Goal: Find specific page/section: Find specific page/section

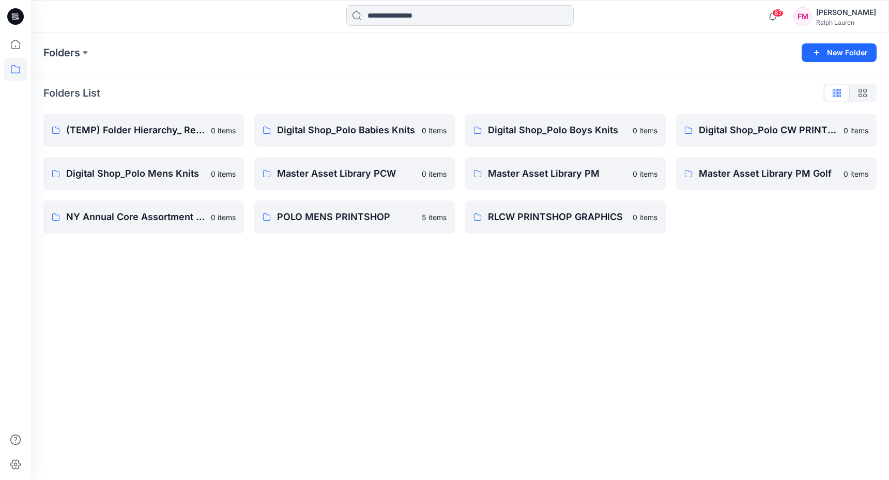
click at [399, 14] on input at bounding box center [459, 15] width 227 height 21
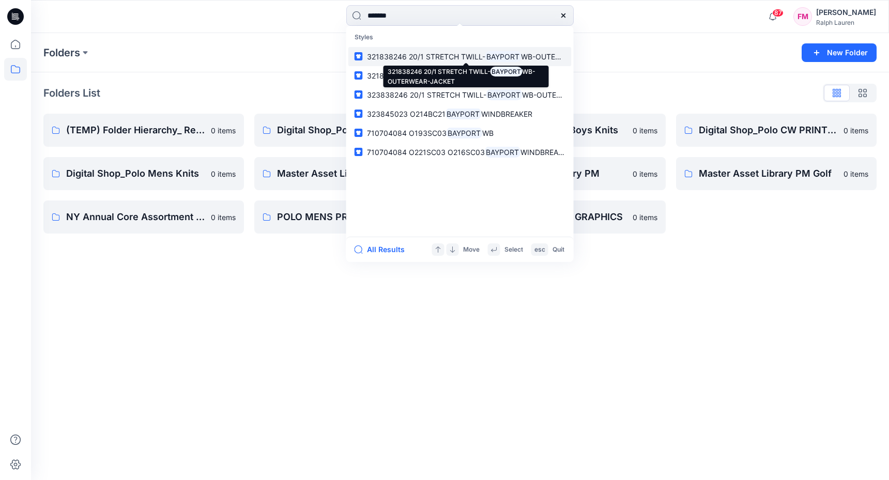
type input "*******"
click at [456, 53] on span "321838246 20/1 STRETCH TWILL-" at bounding box center [426, 56] width 118 height 9
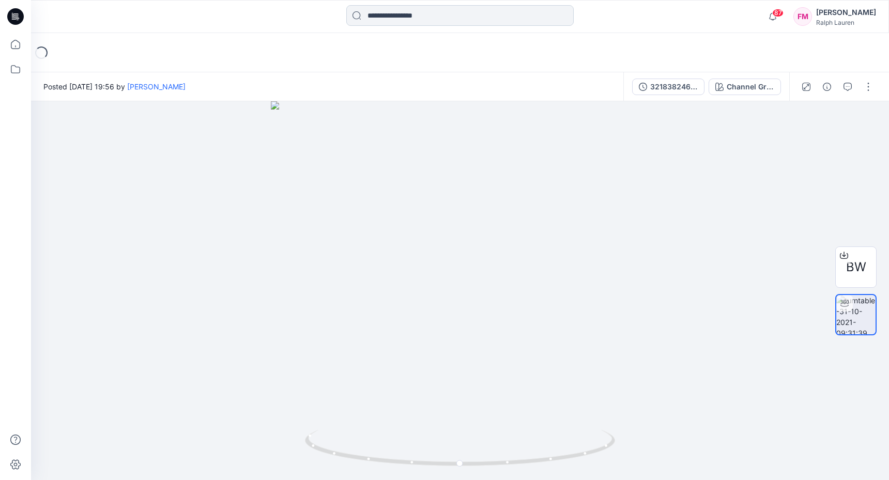
click at [410, 15] on input at bounding box center [459, 15] width 227 height 21
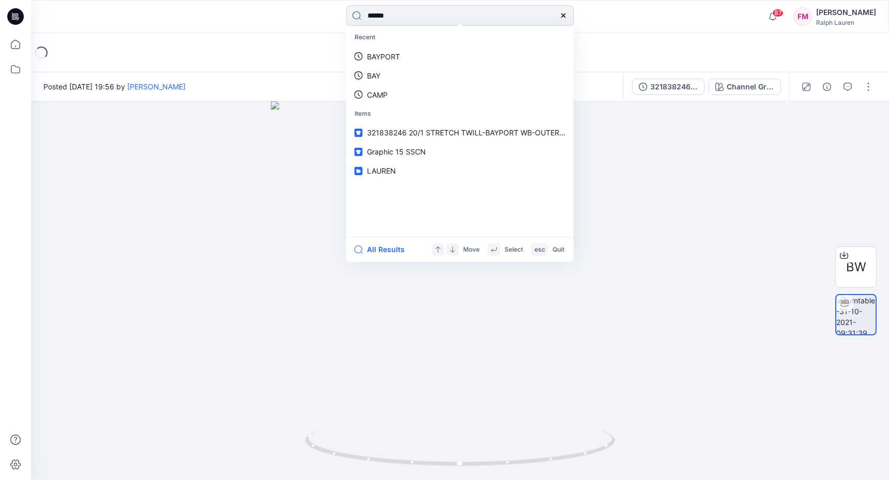
type input "*******"
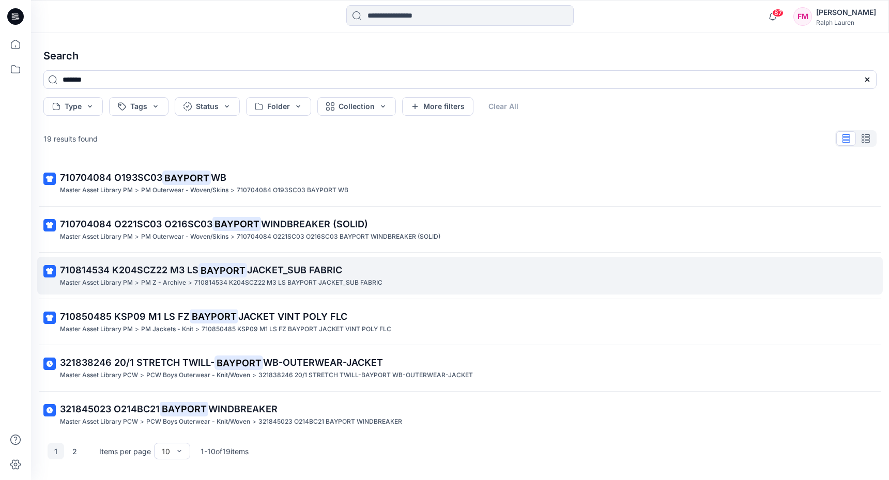
scroll to position [185, 0]
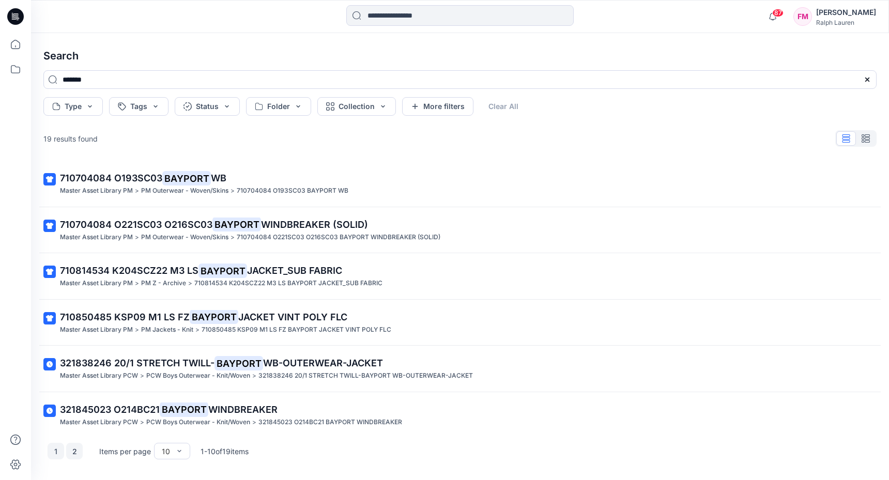
click at [76, 453] on button "2" at bounding box center [74, 451] width 17 height 17
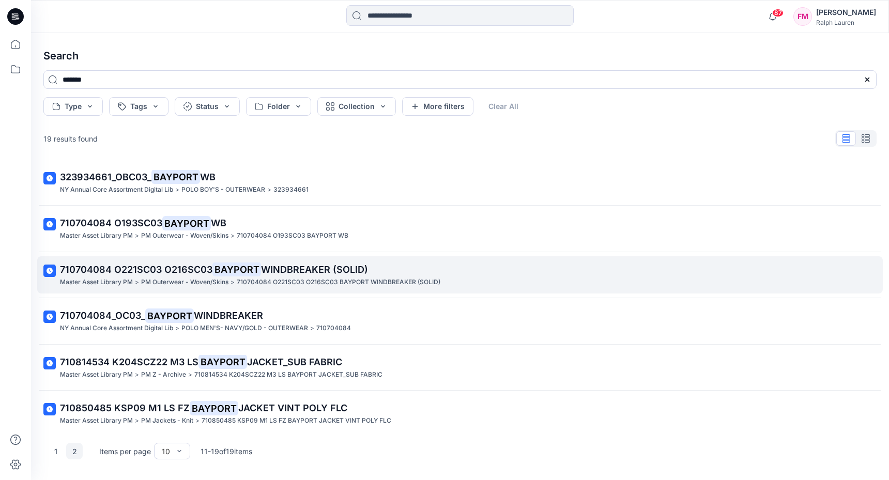
scroll to position [140, 0]
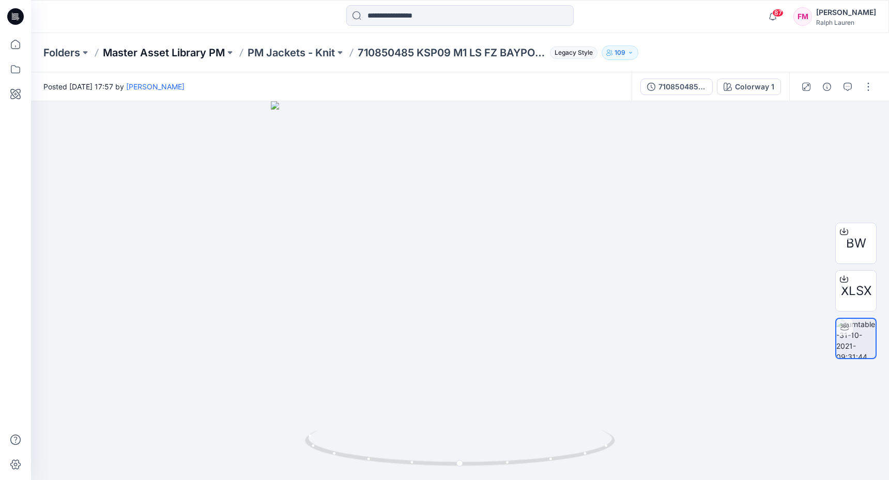
click at [188, 53] on p "Master Asset Library PM" at bounding box center [164, 52] width 122 height 14
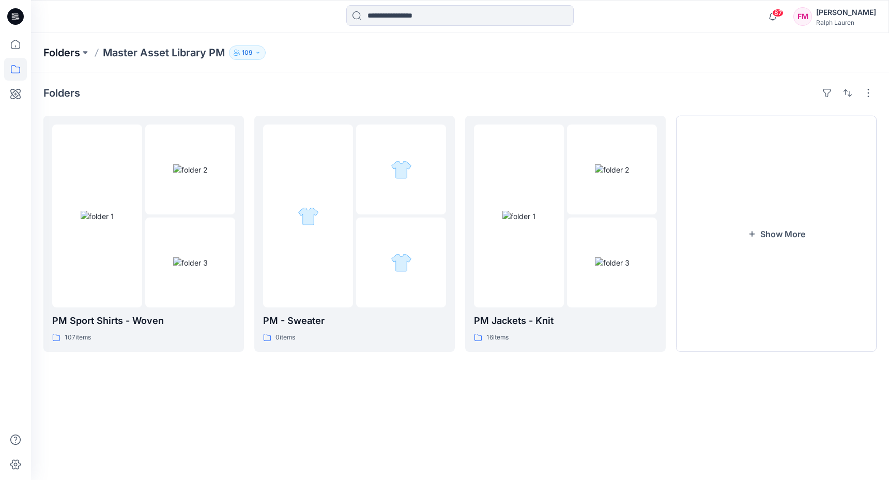
click at [75, 50] on p "Folders" at bounding box center [61, 52] width 37 height 14
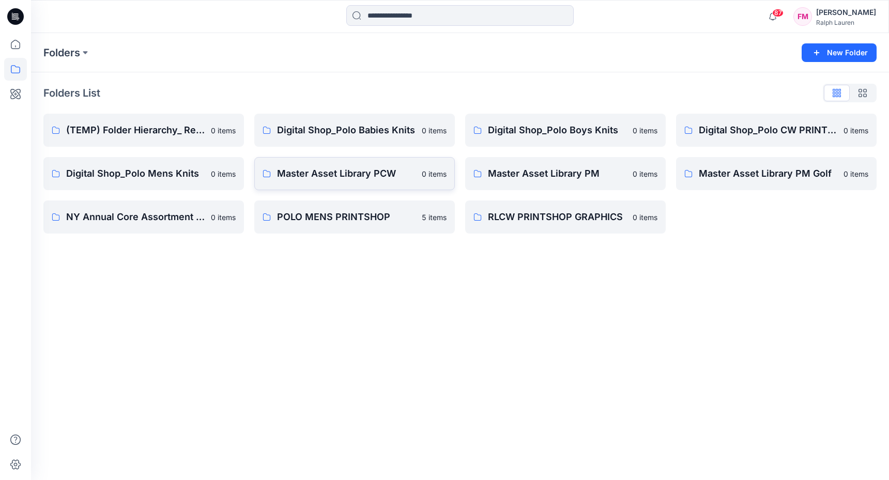
click at [333, 172] on p "Master Asset Library PCW" at bounding box center [346, 173] width 138 height 14
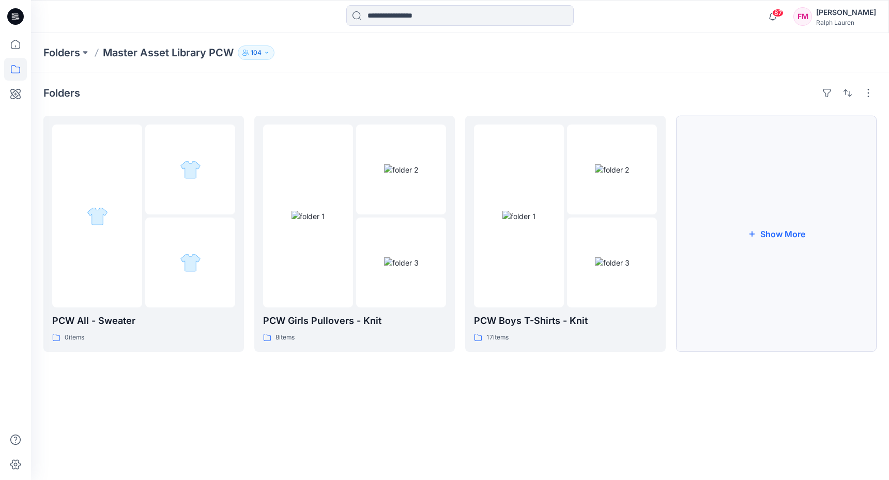
click at [749, 208] on button "Show More" at bounding box center [776, 234] width 200 height 236
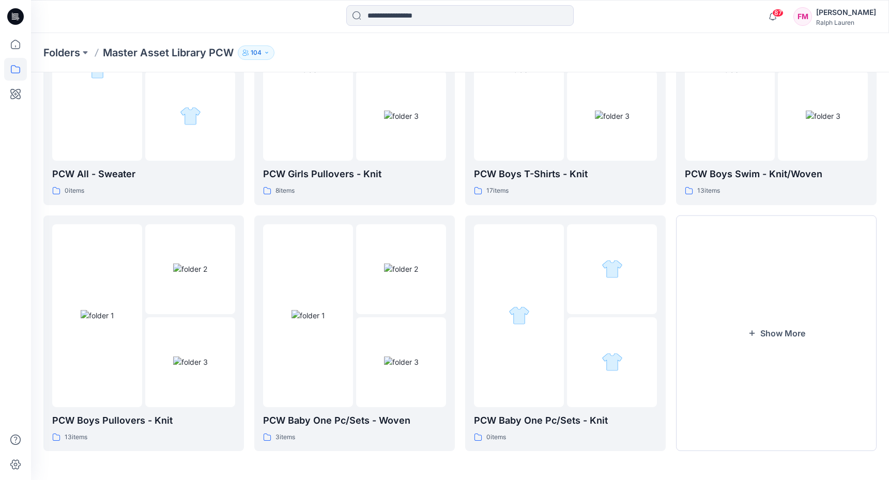
scroll to position [146, 0]
click at [769, 315] on button "Show More" at bounding box center [776, 334] width 200 height 236
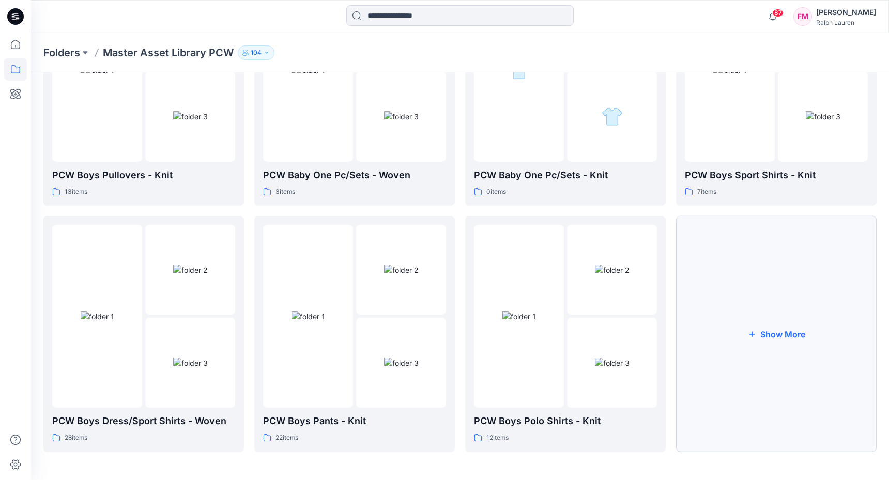
scroll to position [392, 0]
click at [768, 327] on button "Show More" at bounding box center [776, 334] width 200 height 236
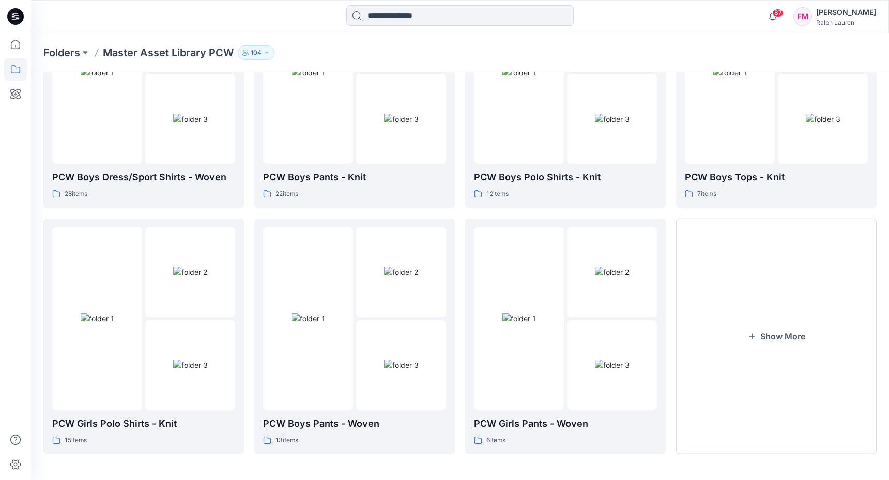
scroll to position [637, 0]
click at [768, 332] on button "Show More" at bounding box center [776, 336] width 200 height 236
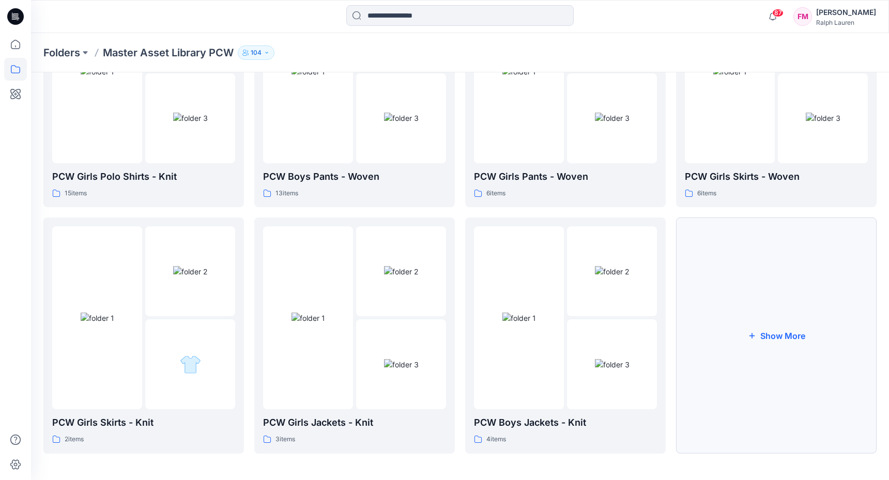
scroll to position [882, 0]
click at [759, 325] on button "Show More" at bounding box center [776, 336] width 200 height 236
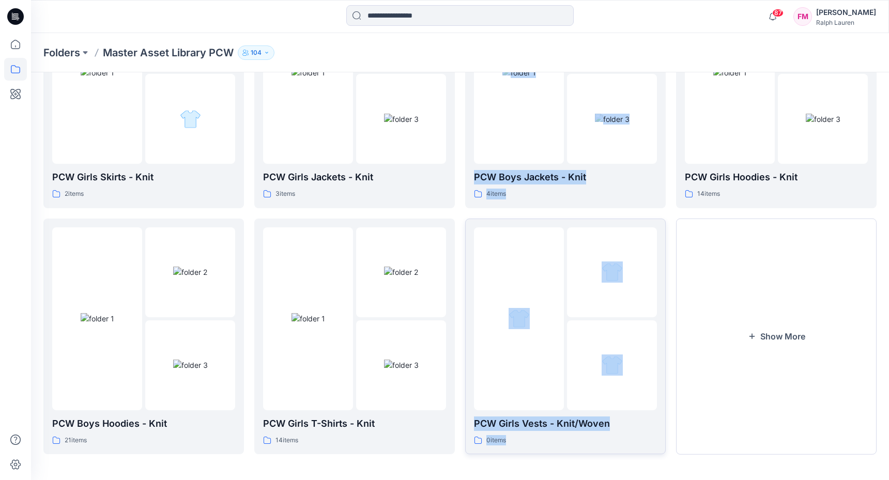
scroll to position [1128, 0]
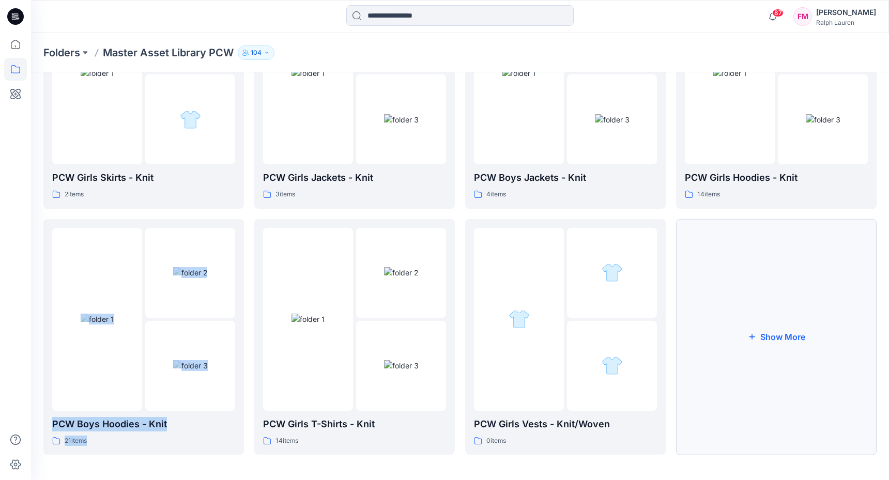
click at [795, 329] on button "Show More" at bounding box center [776, 337] width 200 height 236
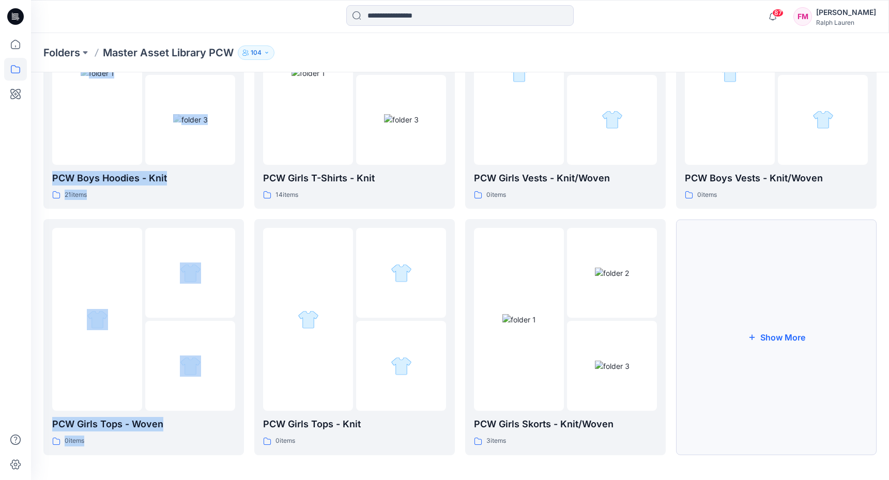
scroll to position [1373, 0]
click at [787, 332] on button "Show More" at bounding box center [776, 338] width 200 height 236
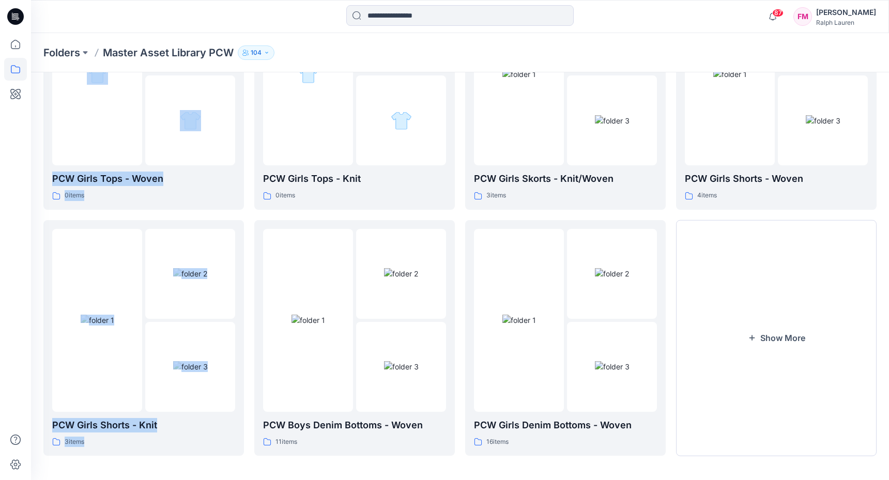
scroll to position [1619, 0]
click at [769, 336] on button "Show More" at bounding box center [776, 339] width 200 height 236
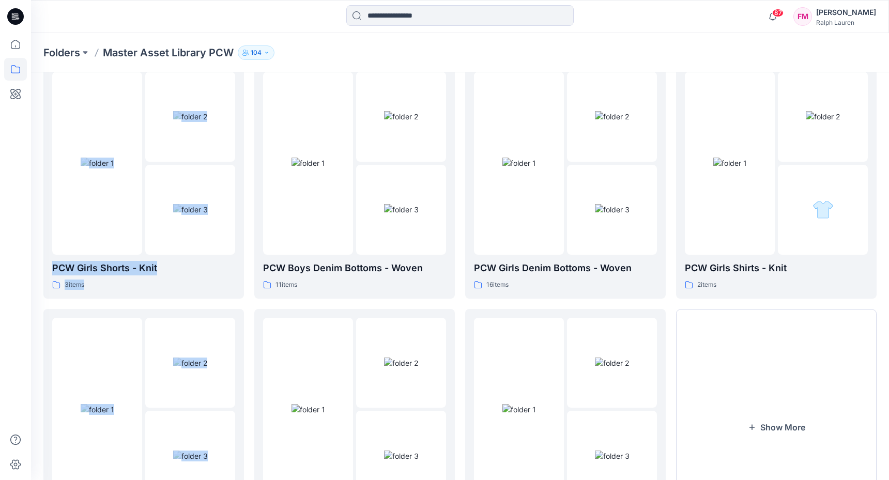
scroll to position [1779, 0]
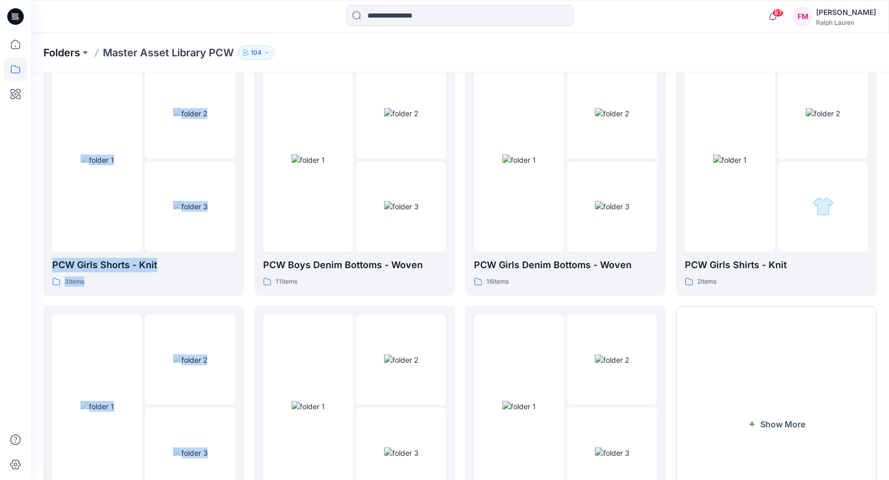
click at [68, 56] on p "Folders" at bounding box center [61, 52] width 37 height 14
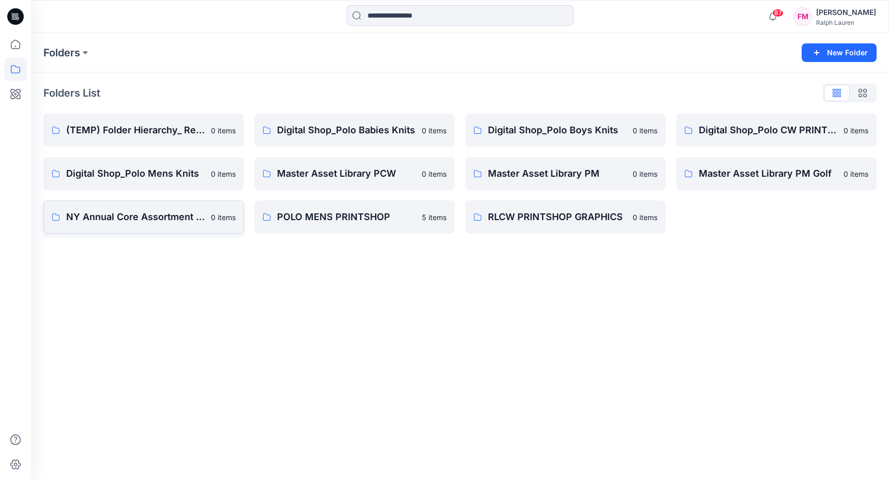
click at [161, 214] on p "NY Annual Core Assortment Digital Lib" at bounding box center [135, 217] width 138 height 14
